Goal: Check status: Check status

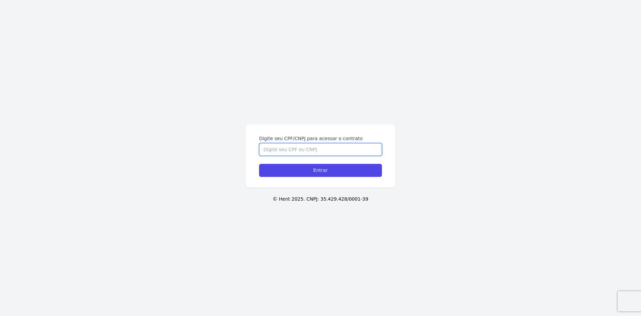
click at [326, 153] on input "Digite seu CPF/CNPJ para acessar o contrato" at bounding box center [320, 149] width 123 height 13
type input "03804405479"
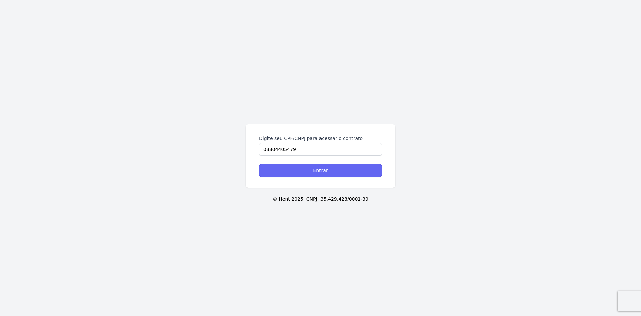
click at [328, 166] on input "Entrar" at bounding box center [320, 170] width 123 height 13
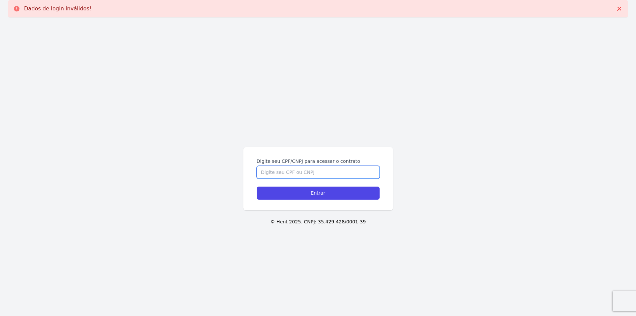
click at [330, 170] on input "Digite seu CPF/CNPJ para acessar o contrato" at bounding box center [318, 172] width 123 height 13
type input "03804405479"
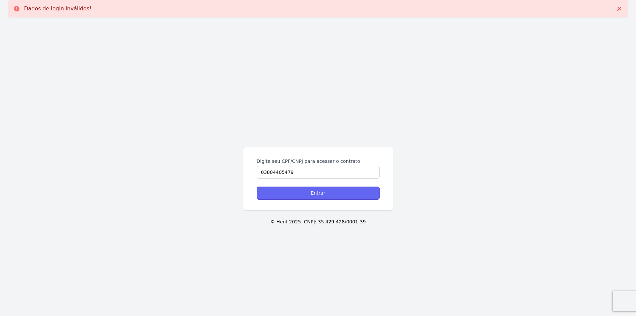
click at [314, 193] on input "Entrar" at bounding box center [318, 192] width 123 height 13
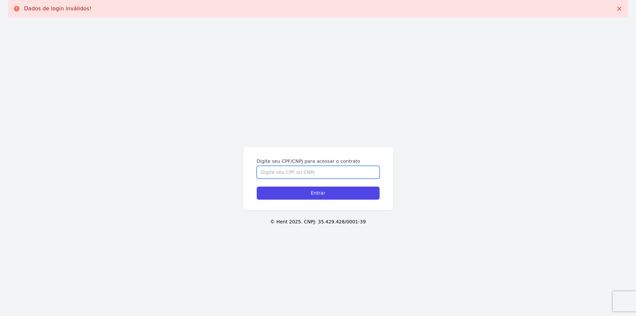
click at [315, 172] on input "Digite seu CPF/CNPJ para acessar o contrato" at bounding box center [318, 172] width 123 height 13
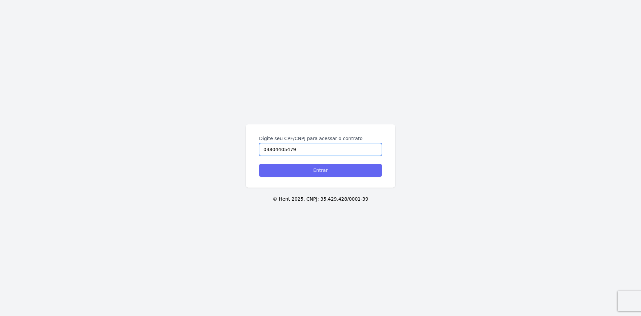
type input "03804405479"
click at [326, 170] on input "Entrar" at bounding box center [320, 170] width 123 height 13
